Goal: Task Accomplishment & Management: Complete application form

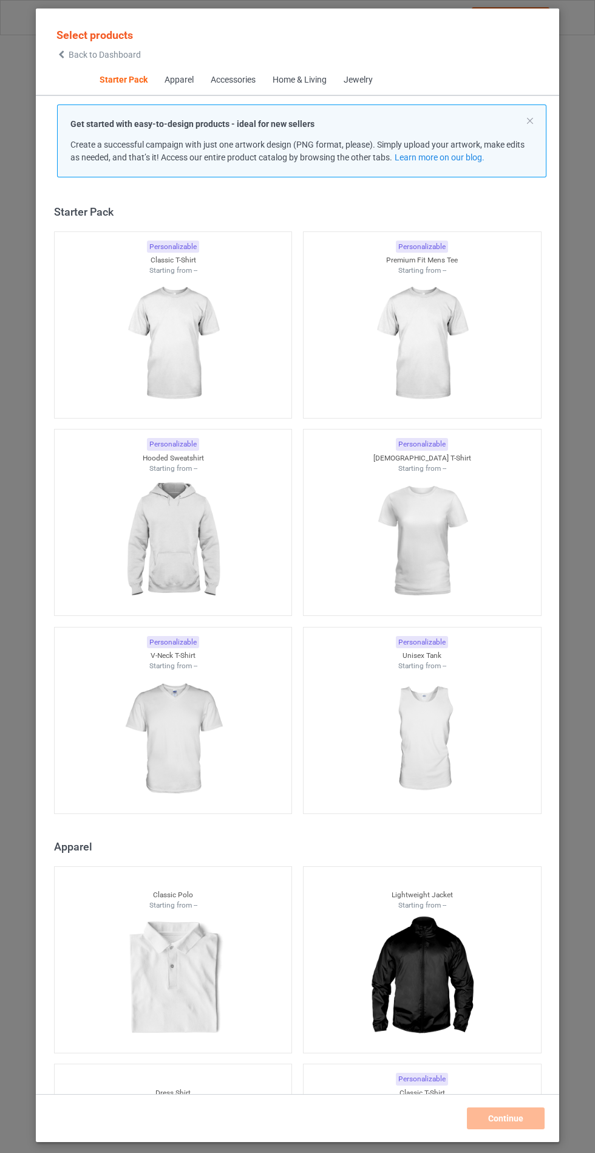
scroll to position [15, 0]
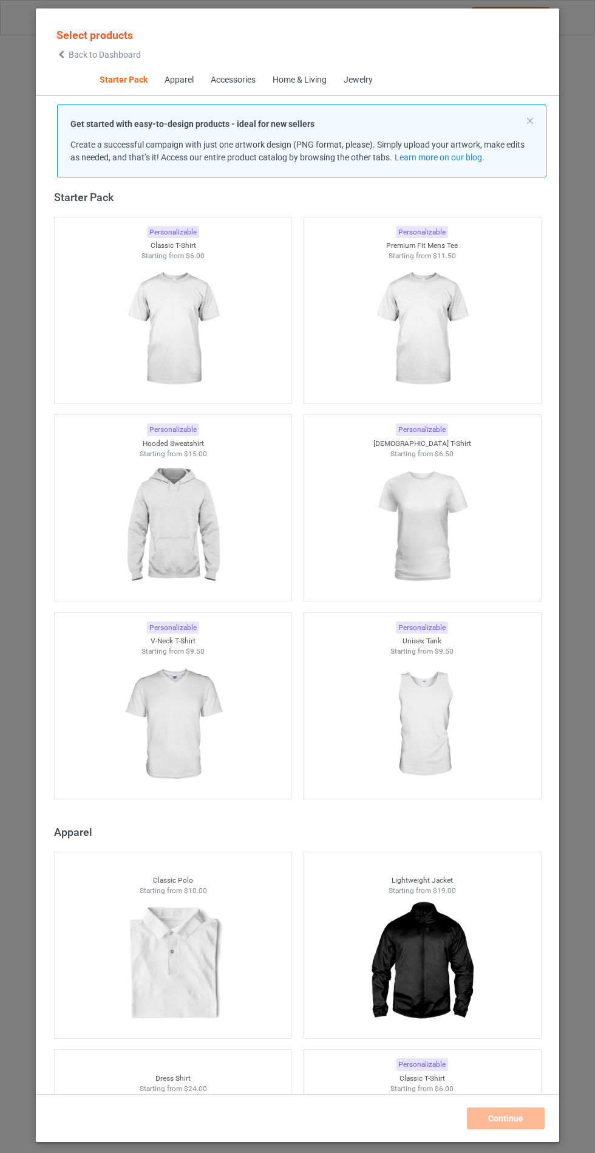
click at [149, 537] on img at bounding box center [172, 527] width 109 height 136
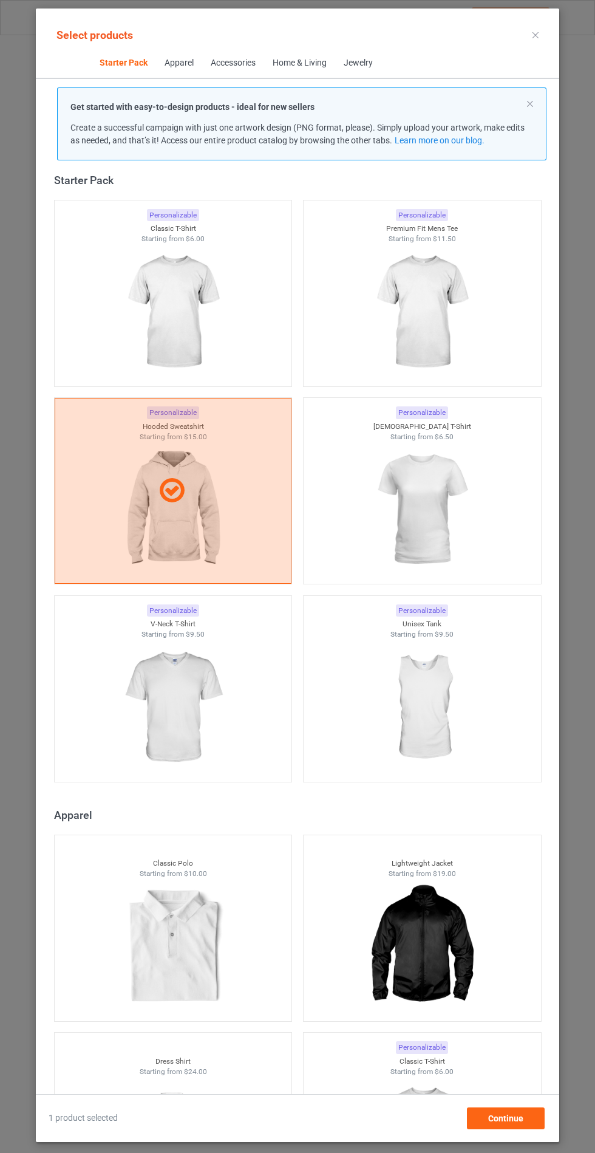
scroll to position [70, 0]
click at [475, 1117] on div "Continue" at bounding box center [506, 1119] width 78 height 22
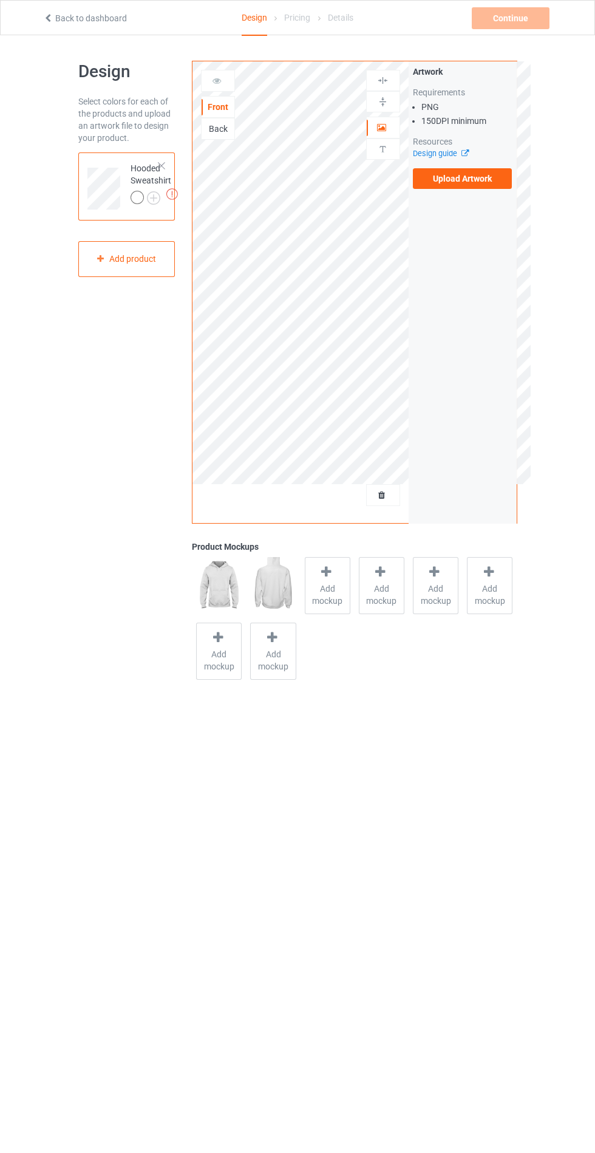
click at [468, 175] on label "Upload Artwork" at bounding box center [463, 178] width 100 height 21
click at [0, 0] on input "Upload Artwork" at bounding box center [0, 0] width 0 height 0
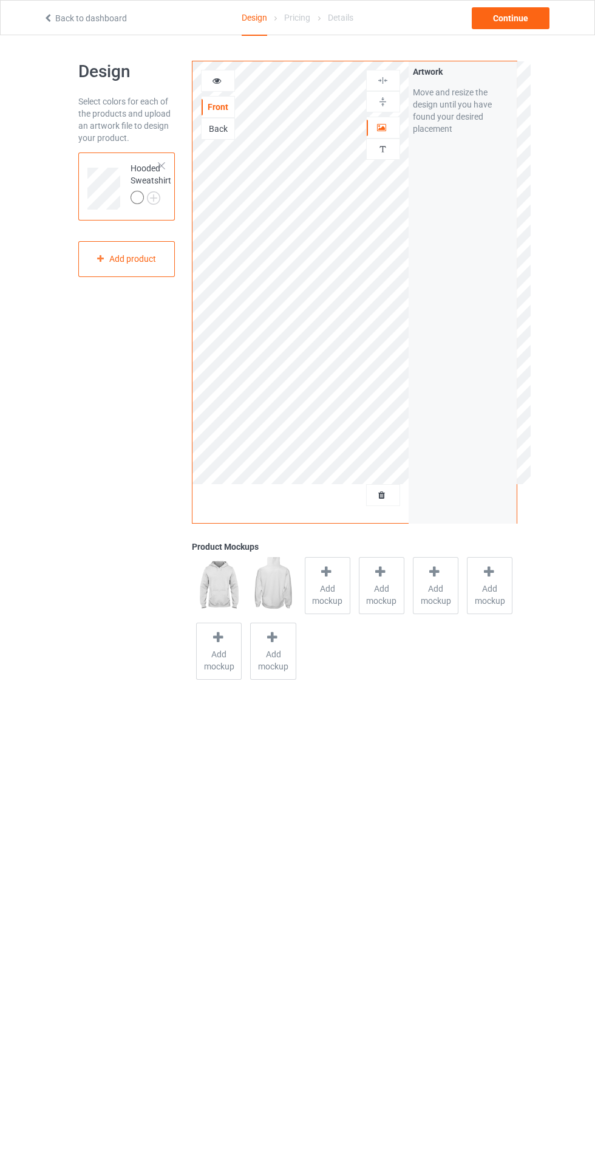
click at [316, 598] on span "Add mockup" at bounding box center [328, 595] width 44 height 24
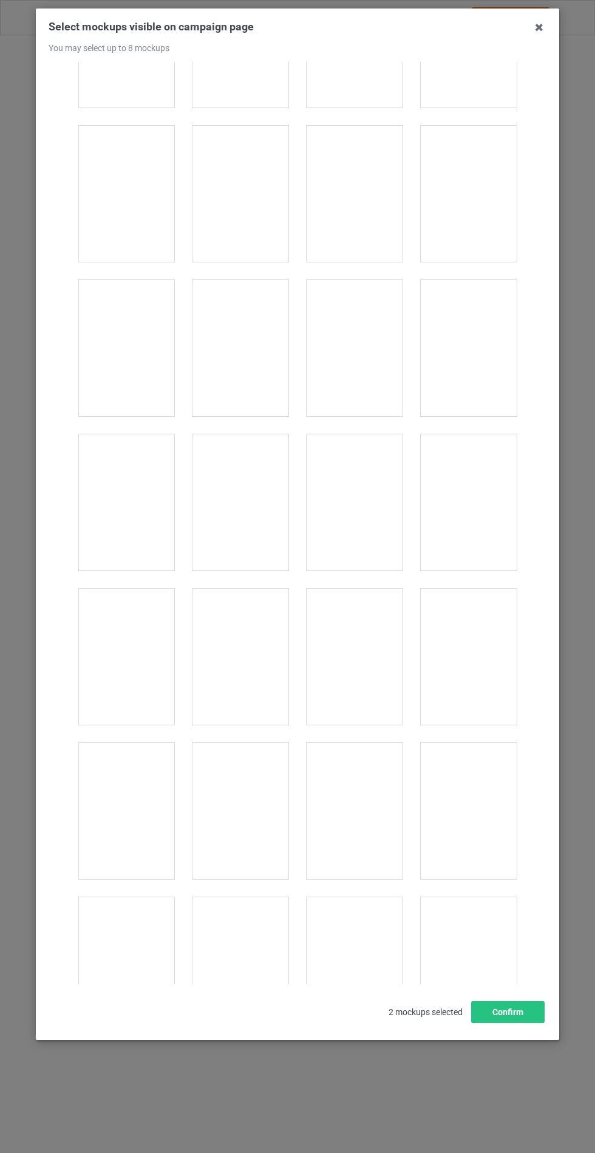
scroll to position [9806, 0]
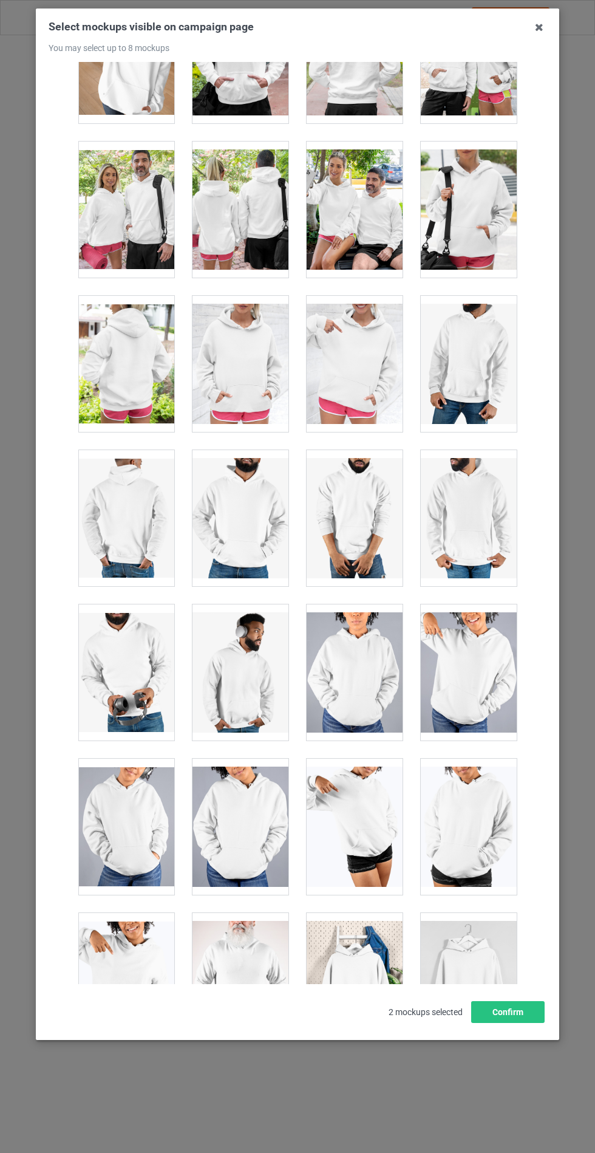
click at [207, 365] on div at bounding box center [241, 364] width 96 height 136
click at [507, 1023] on button "Confirm" at bounding box center [508, 1012] width 74 height 22
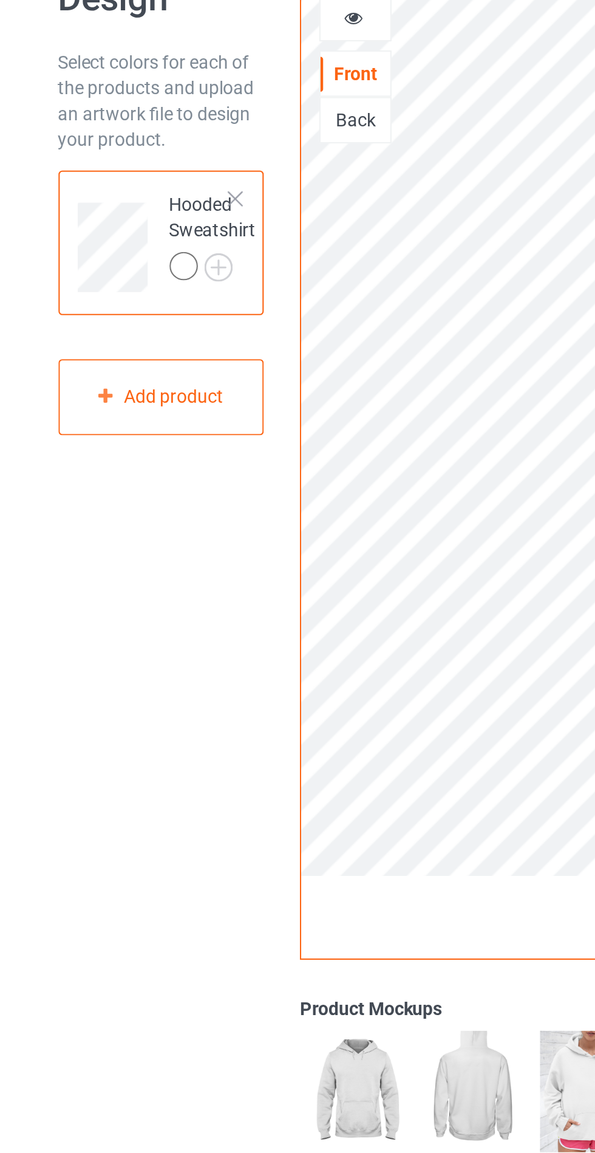
click at [0, 0] on img at bounding box center [0, 0] width 0 height 0
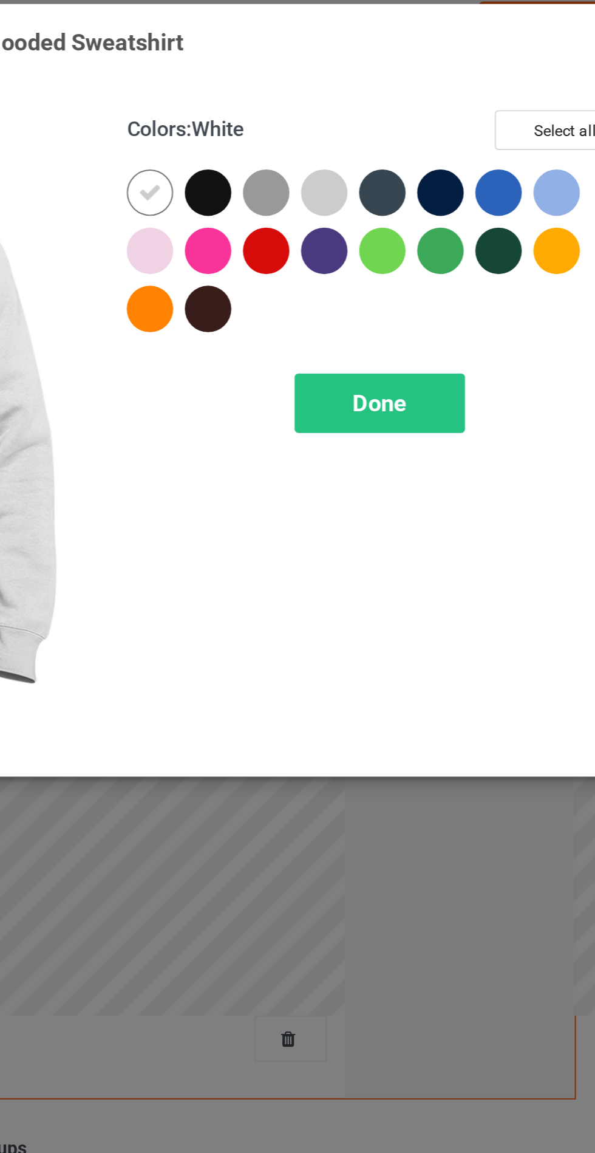
click at [353, 94] on div at bounding box center [345, 97] width 22 height 22
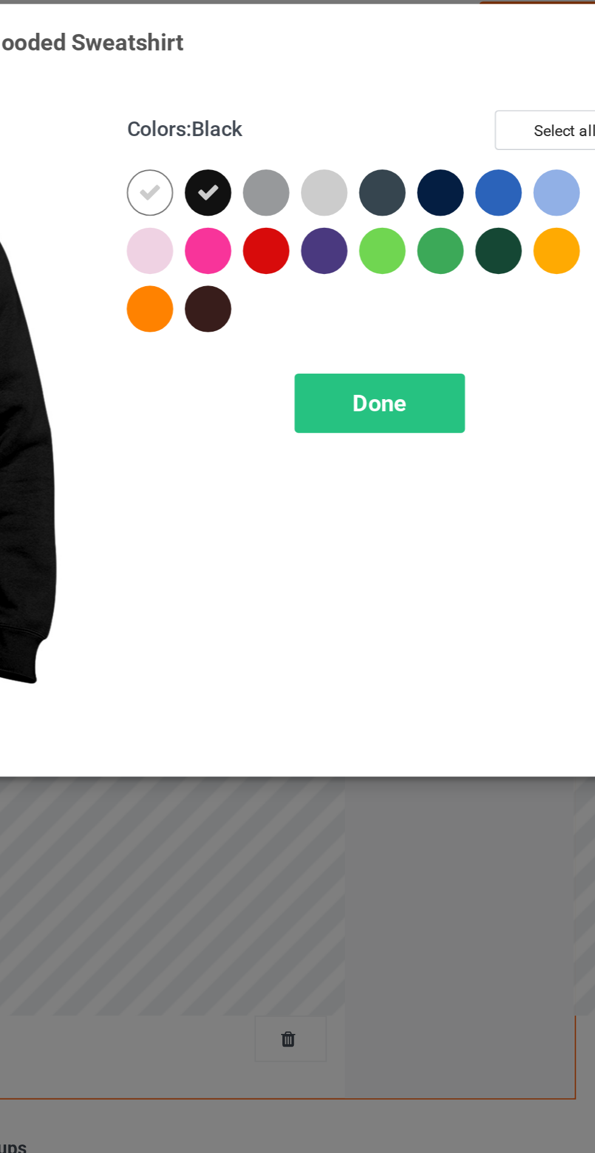
click at [375, 92] on div at bounding box center [372, 97] width 22 height 22
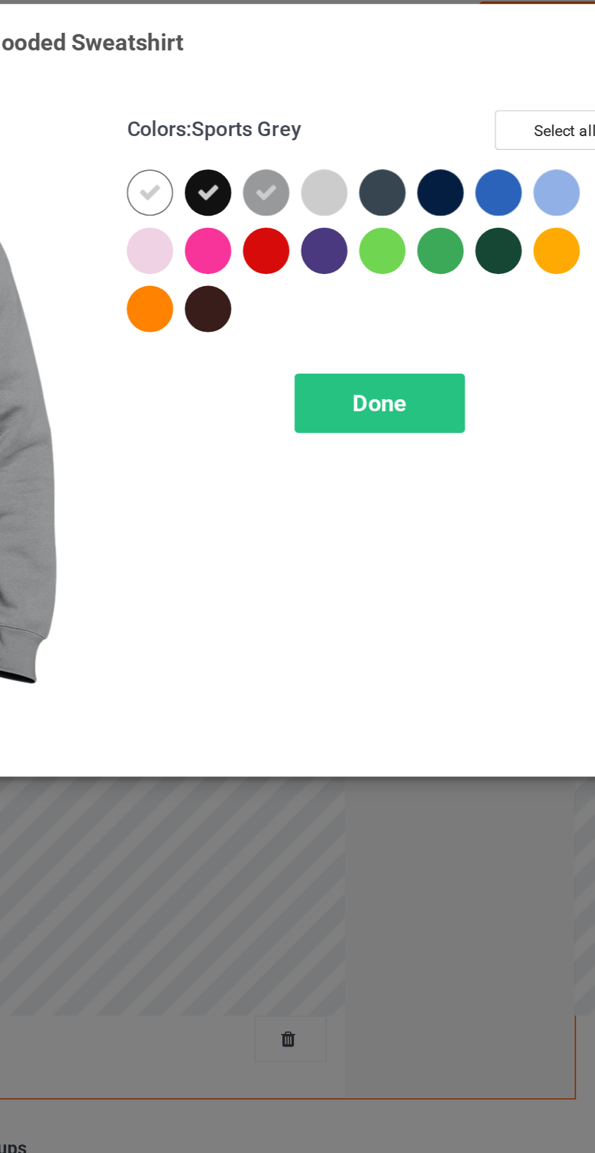
click at [429, 99] on div at bounding box center [427, 97] width 22 height 22
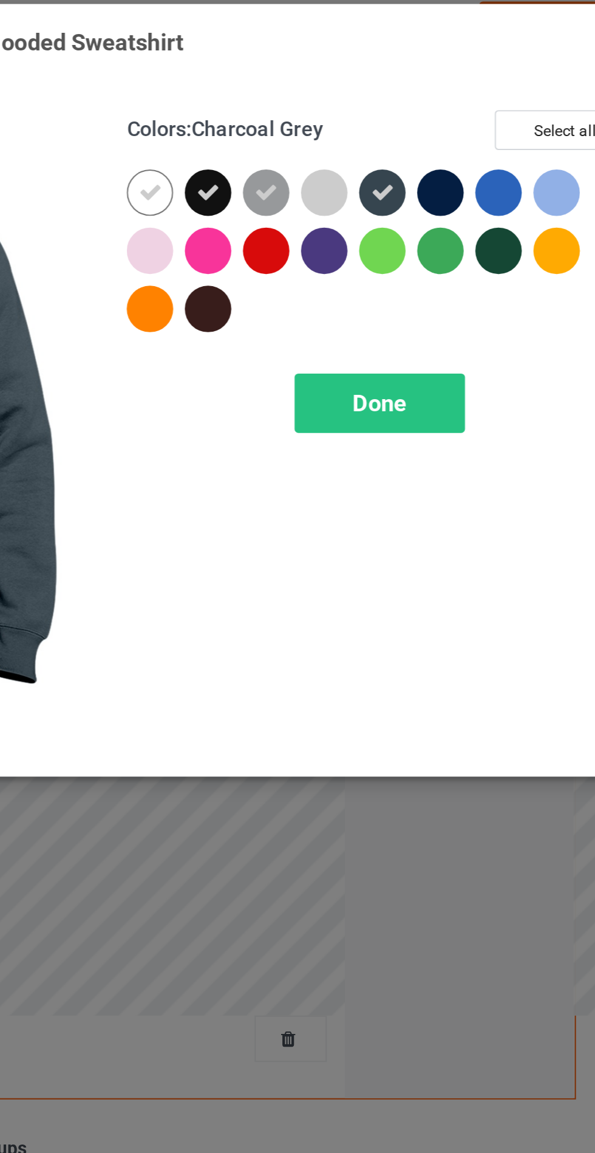
click at [453, 100] on div at bounding box center [454, 97] width 22 height 22
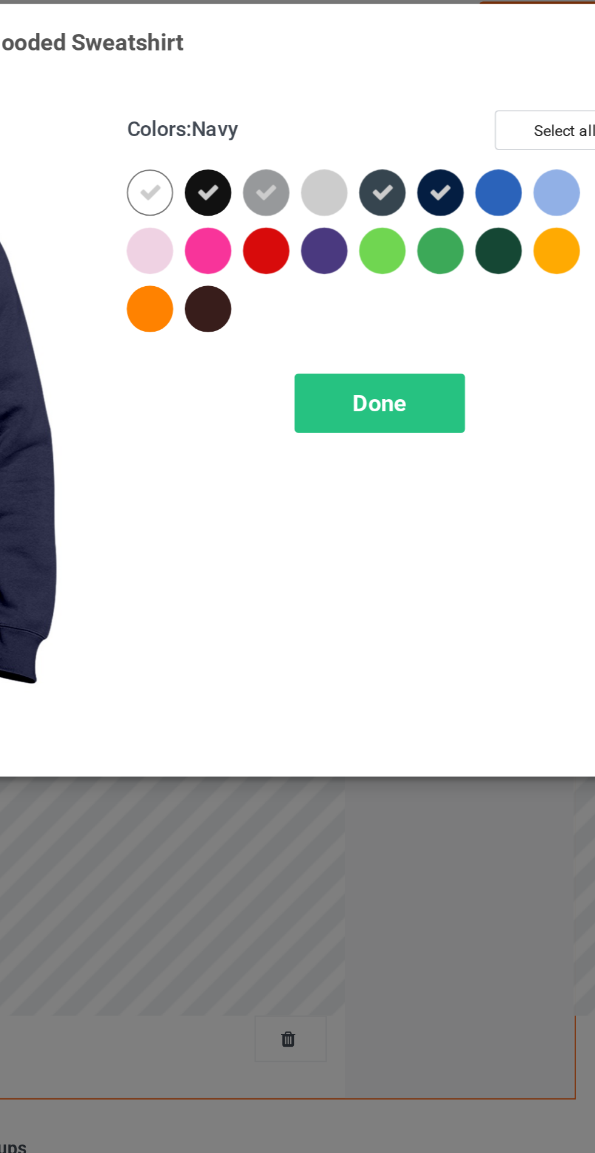
click at [401, 199] on div "Done" at bounding box center [425, 196] width 80 height 28
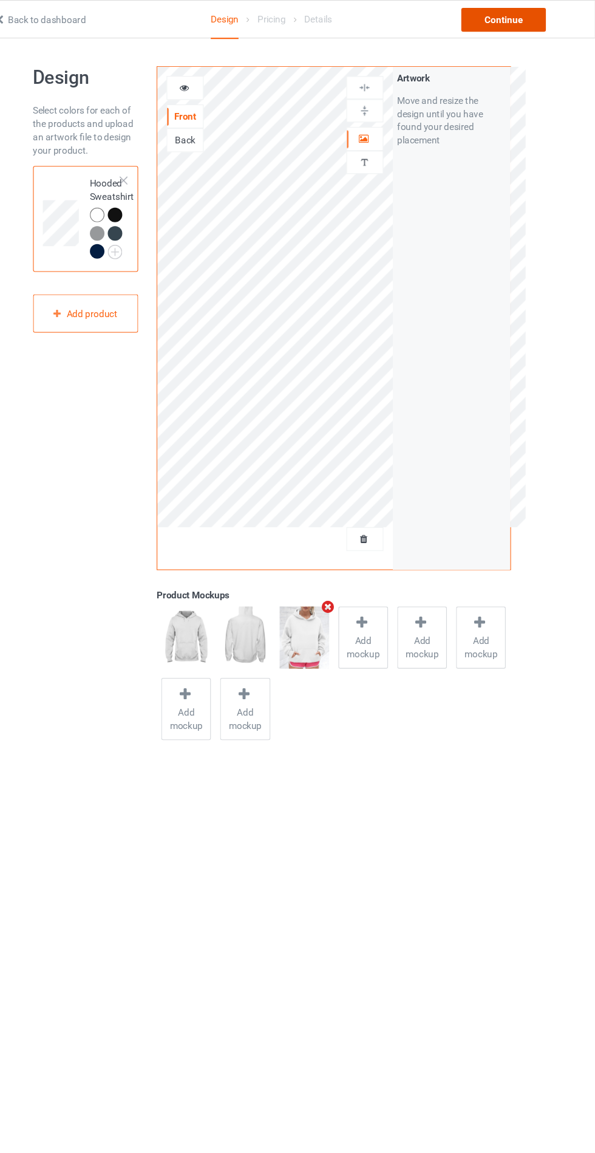
click at [533, 19] on div "Continue" at bounding box center [511, 18] width 78 height 22
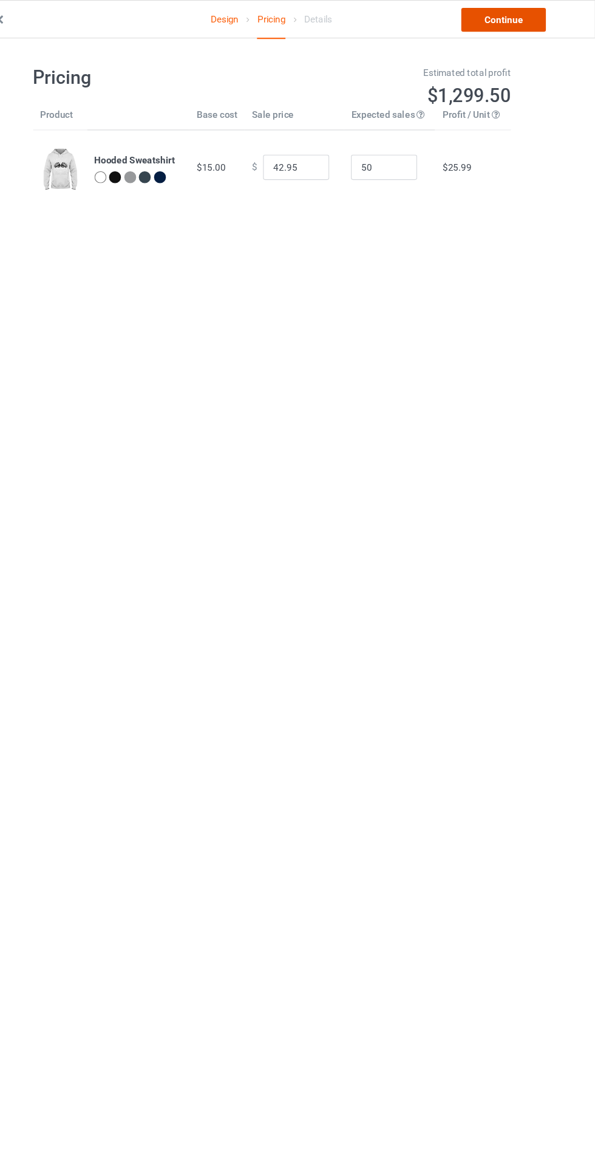
click at [492, 24] on link "Continue" at bounding box center [511, 18] width 78 height 22
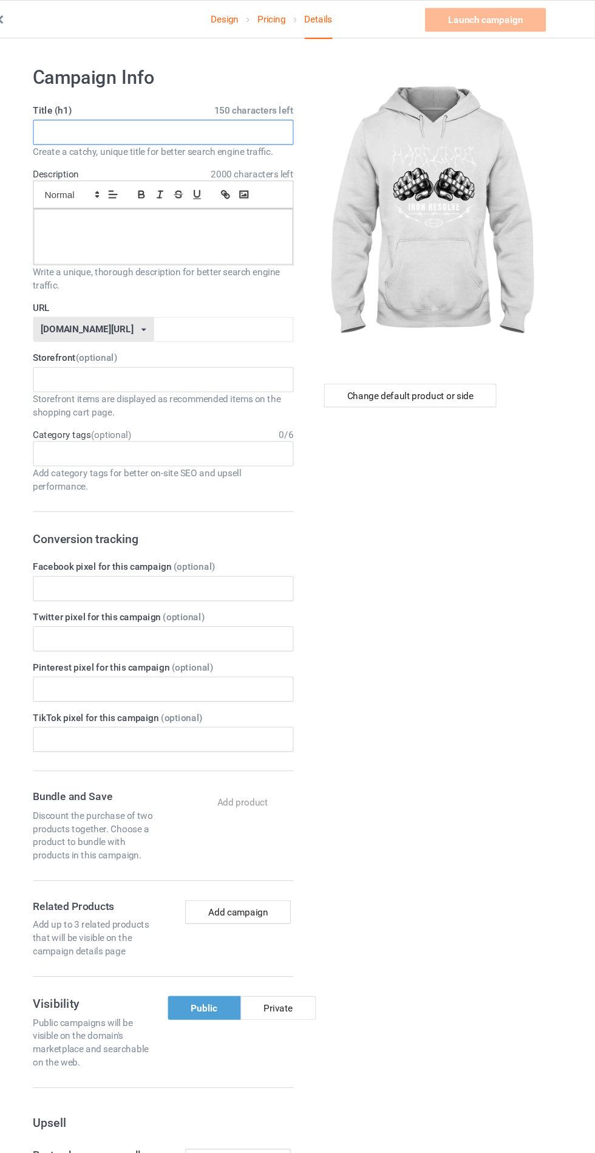
click at [148, 126] on input "text" at bounding box center [197, 121] width 239 height 23
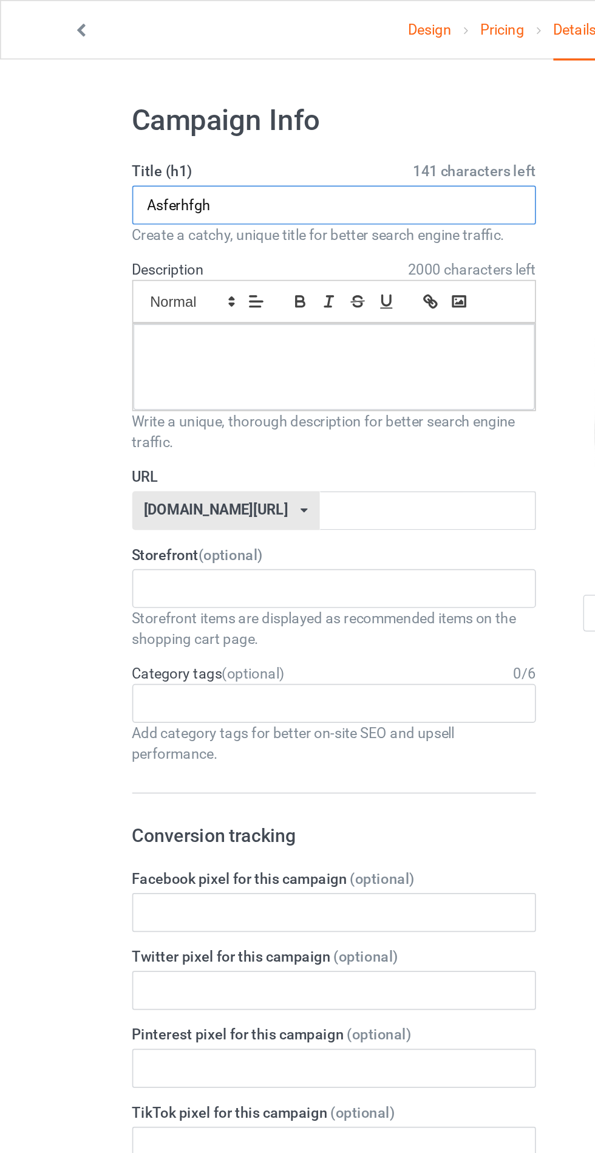
type input "Asferhfgh"
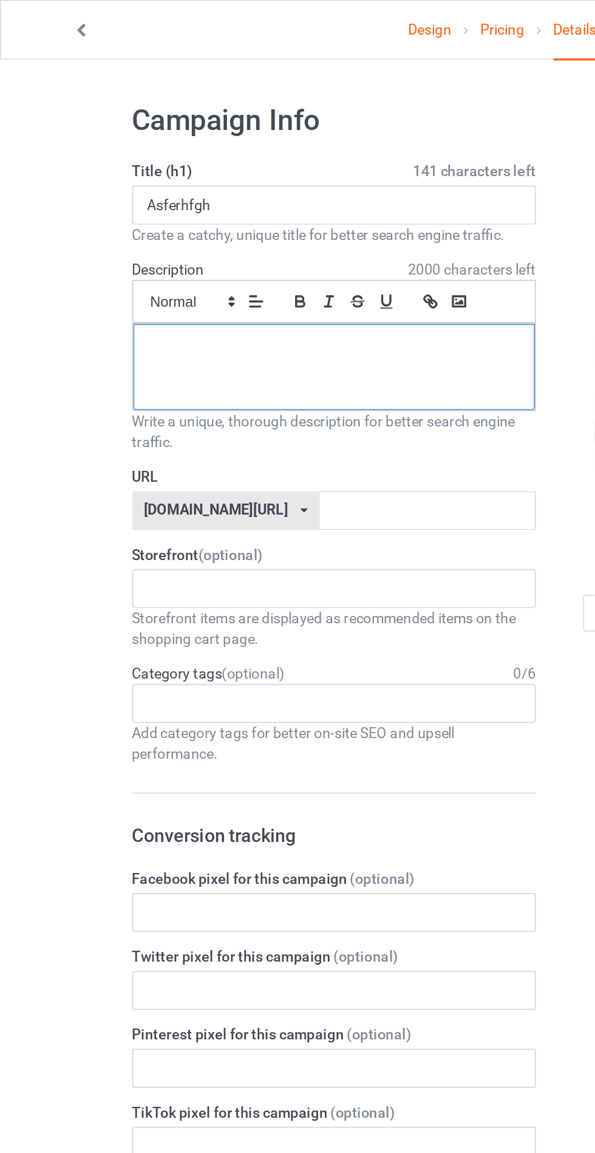
click at [122, 229] on div at bounding box center [198, 217] width 238 height 51
click at [190, 298] on input "text" at bounding box center [254, 302] width 128 height 23
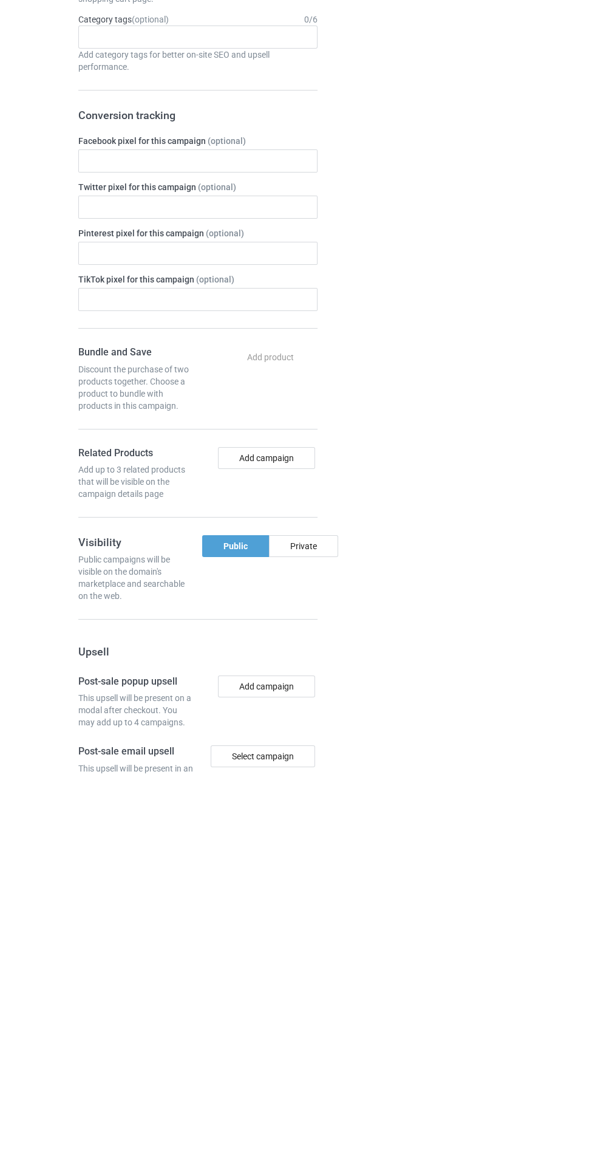
type input "Edhtfhij"
click at [298, 915] on div "Private" at bounding box center [303, 926] width 69 height 22
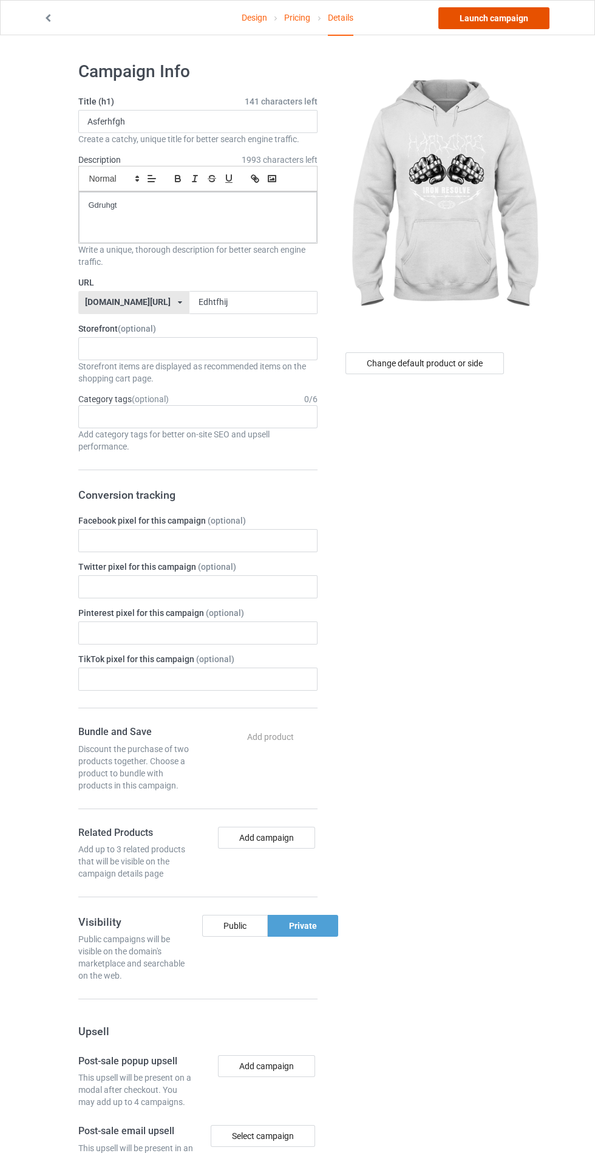
click at [477, 16] on link "Launch campaign" at bounding box center [494, 18] width 111 height 22
